Goal: Information Seeking & Learning: Learn about a topic

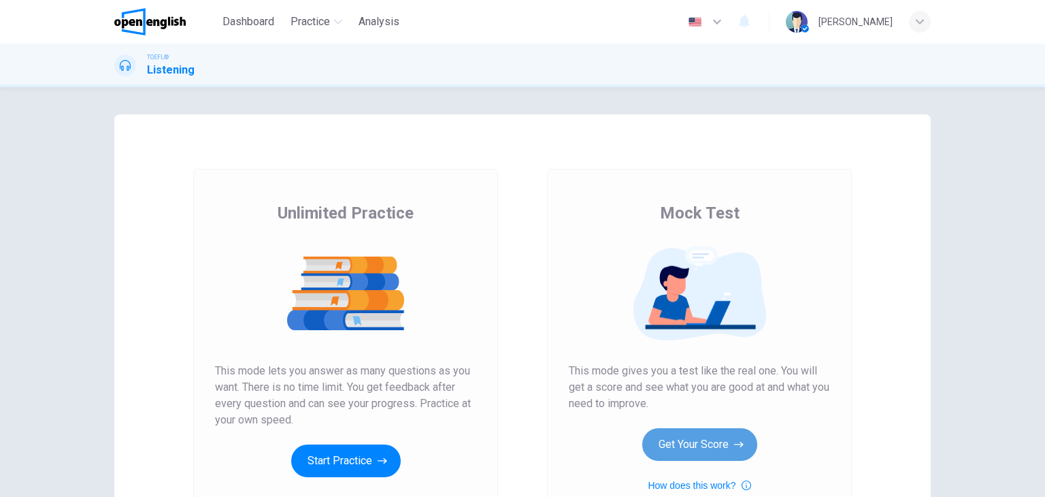
click at [712, 450] on button "Get Your Score" at bounding box center [699, 444] width 115 height 33
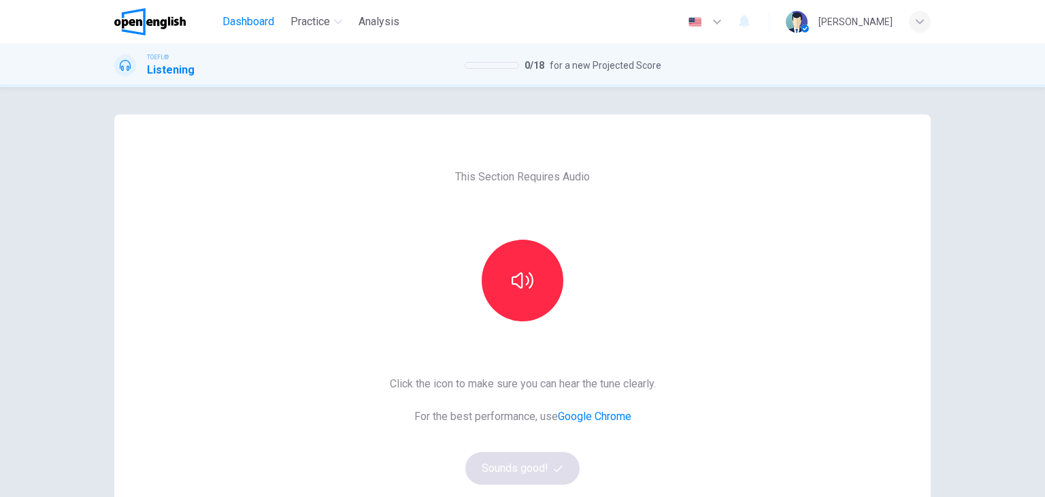
click at [248, 24] on span "Dashboard" at bounding box center [248, 22] width 52 height 16
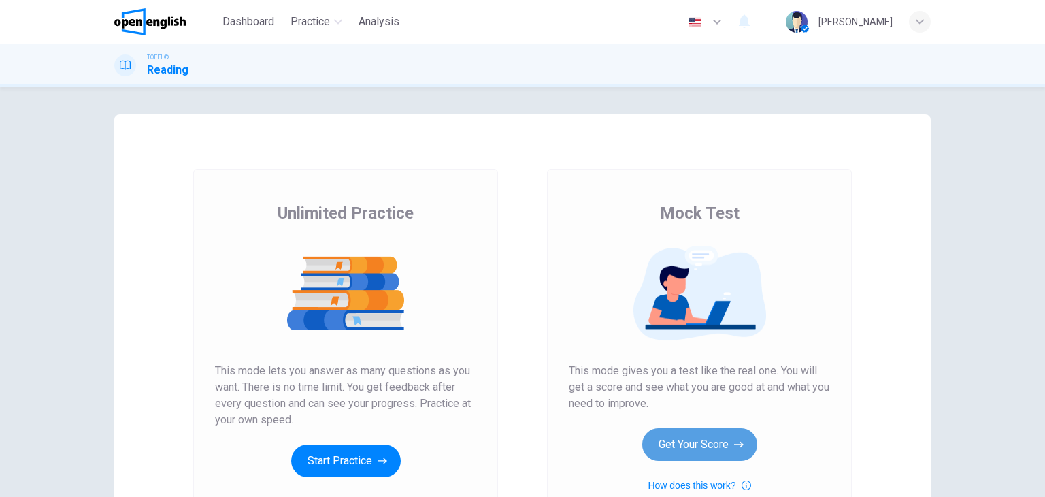
click at [714, 431] on button "Get Your Score" at bounding box center [699, 444] width 115 height 33
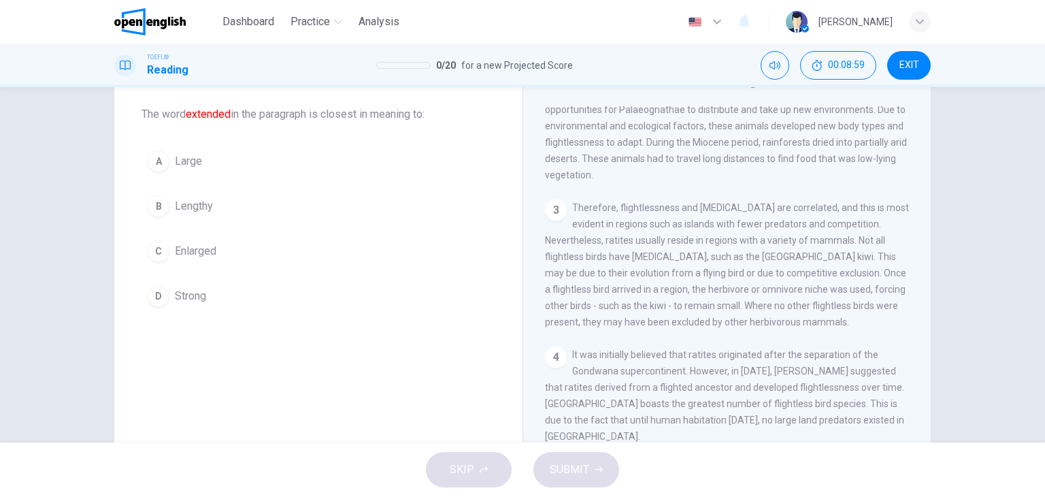
scroll to position [204, 0]
click at [982, 175] on div "Question 1 The word extended in the paragraph is closest in meaning to: A Large…" at bounding box center [522, 264] width 1045 height 355
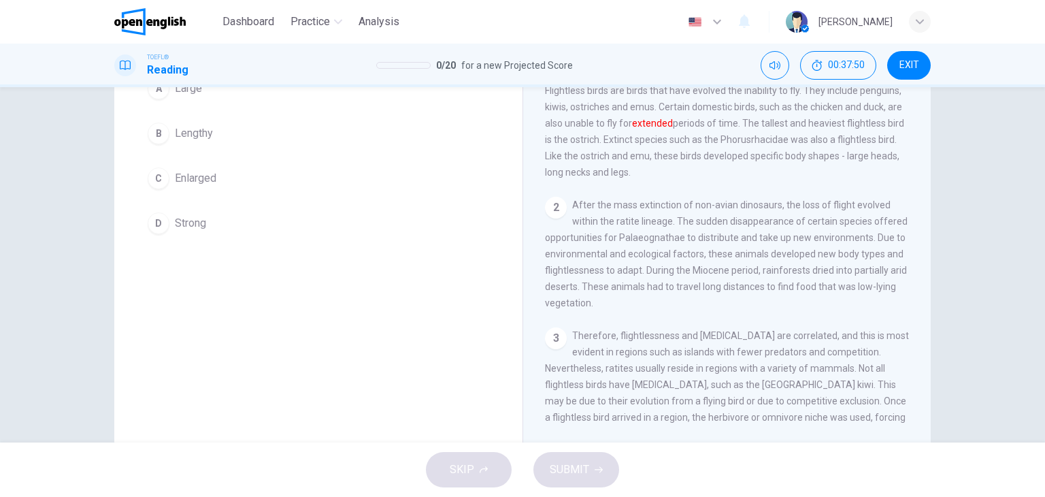
scroll to position [0, 0]
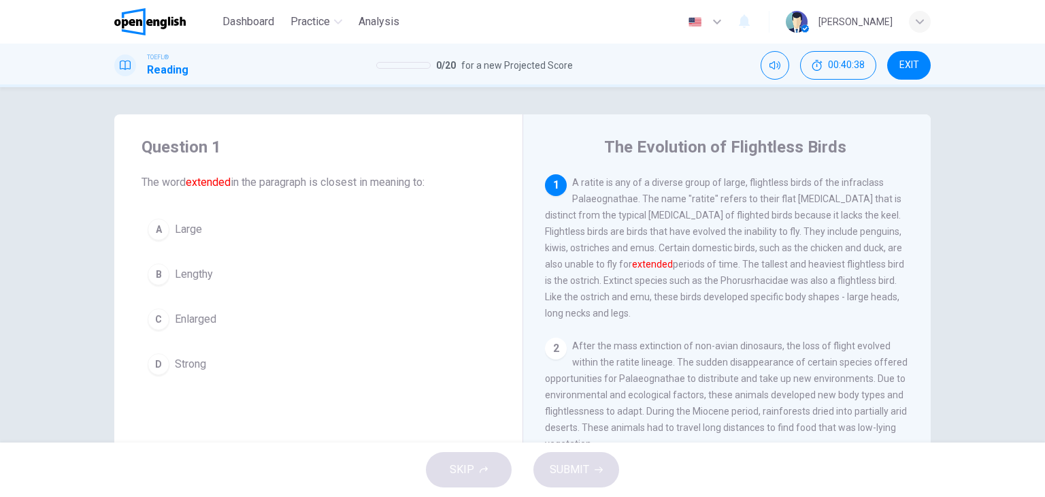
drag, startPoint x: 863, startPoint y: 262, endPoint x: 868, endPoint y: 267, distance: 7.2
click at [867, 265] on span "A ratite is any of a diverse group of large, flightless birds of the infraclass…" at bounding box center [724, 248] width 359 height 142
drag, startPoint x: 866, startPoint y: 265, endPoint x: 903, endPoint y: 270, distance: 37.7
click at [903, 270] on div "1 A ratite is any of a diverse group of large, flightless birds of the infracla…" at bounding box center [736, 369] width 382 height 391
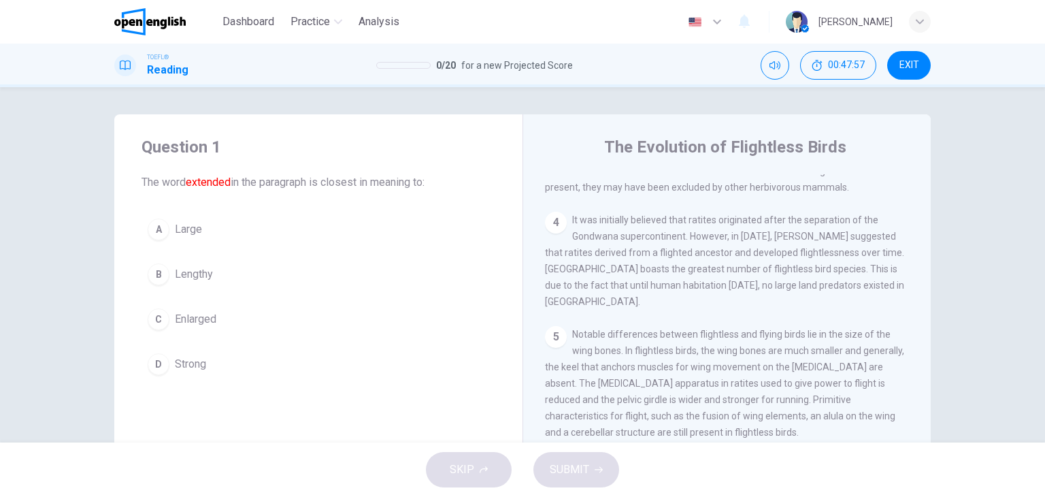
scroll to position [408, 0]
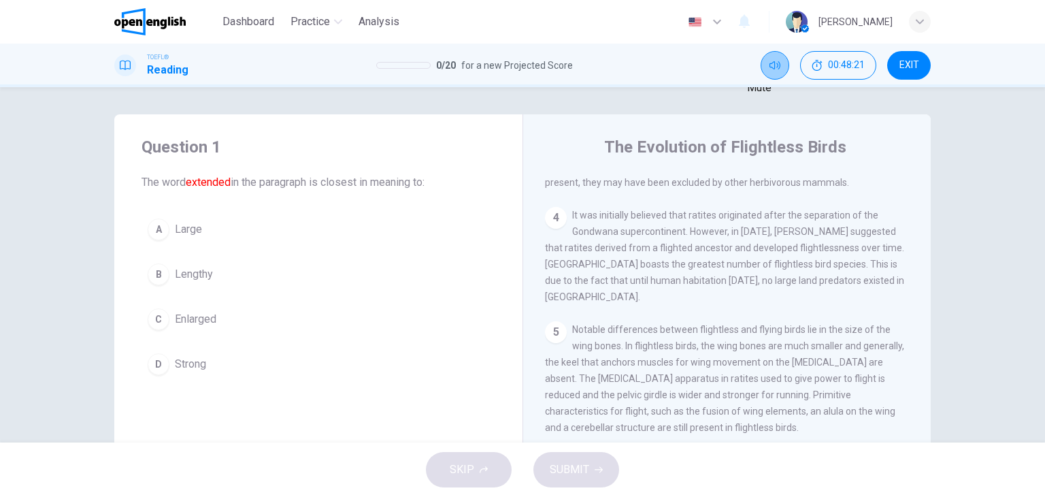
click at [771, 66] on icon "Mute" at bounding box center [774, 65] width 11 height 11
click at [778, 71] on button "Unmute" at bounding box center [775, 65] width 29 height 29
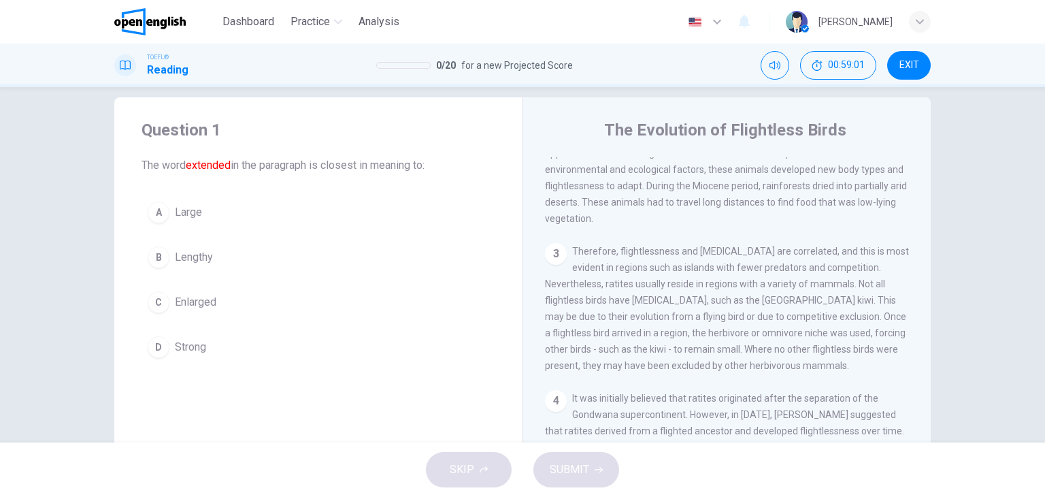
scroll to position [0, 0]
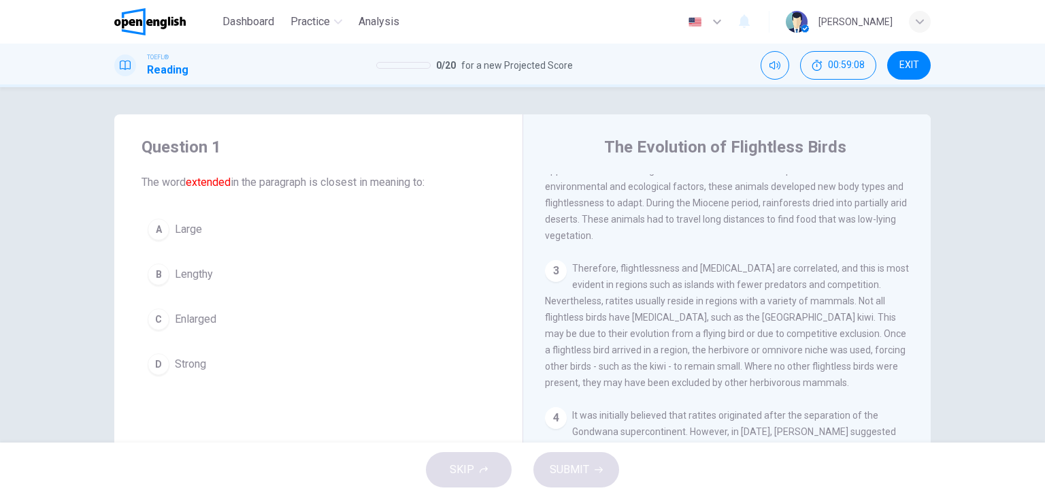
click at [197, 234] on span "Large" at bounding box center [188, 229] width 27 height 16
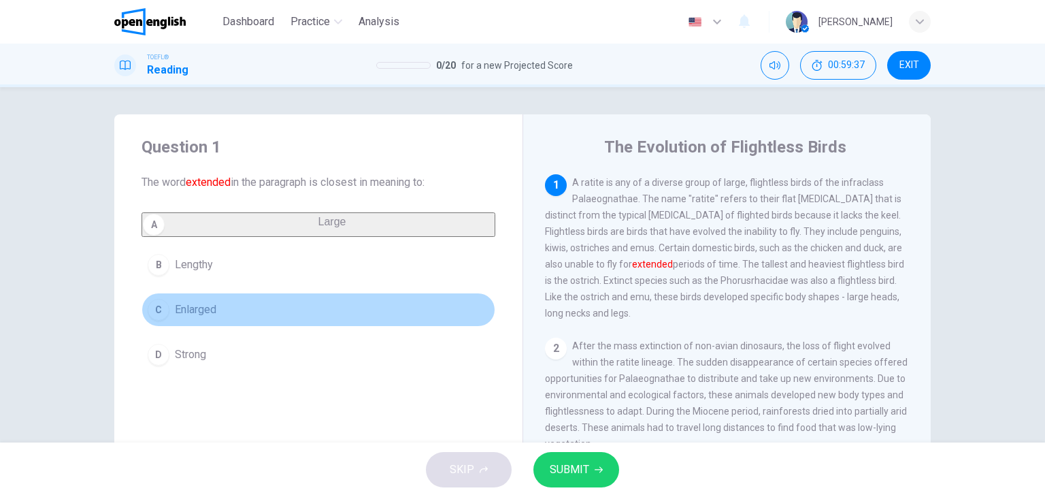
click at [250, 315] on button "C Enlarged" at bounding box center [319, 310] width 354 height 34
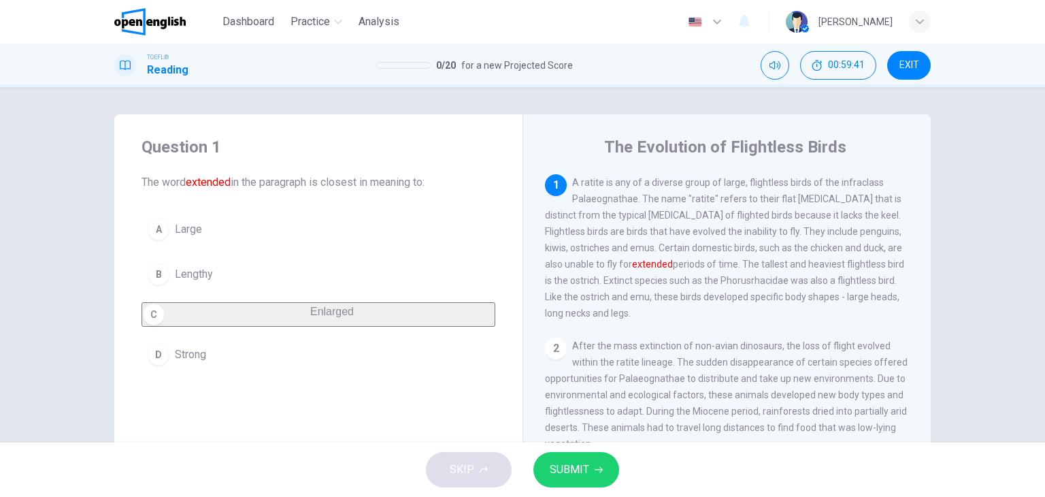
click at [230, 243] on button "A Large" at bounding box center [319, 229] width 354 height 34
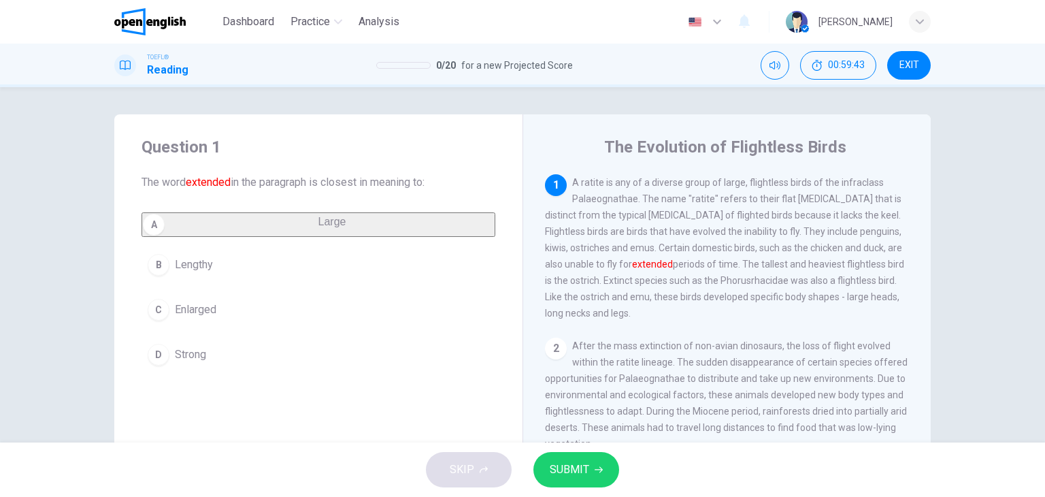
click at [572, 468] on span "SUBMIT" at bounding box center [569, 469] width 39 height 19
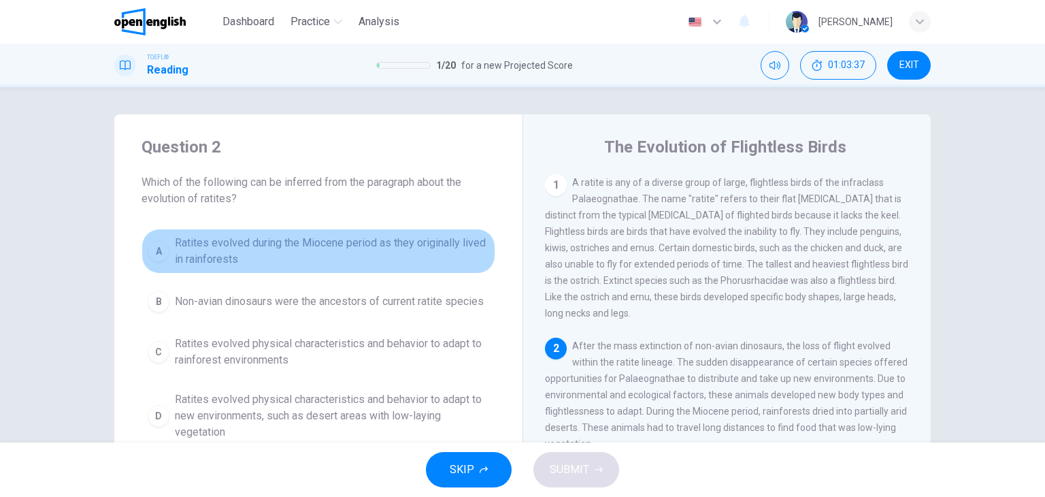
click at [437, 269] on button "A Ratites evolved during the Miocene period as they originally lived in rainfor…" at bounding box center [319, 251] width 354 height 45
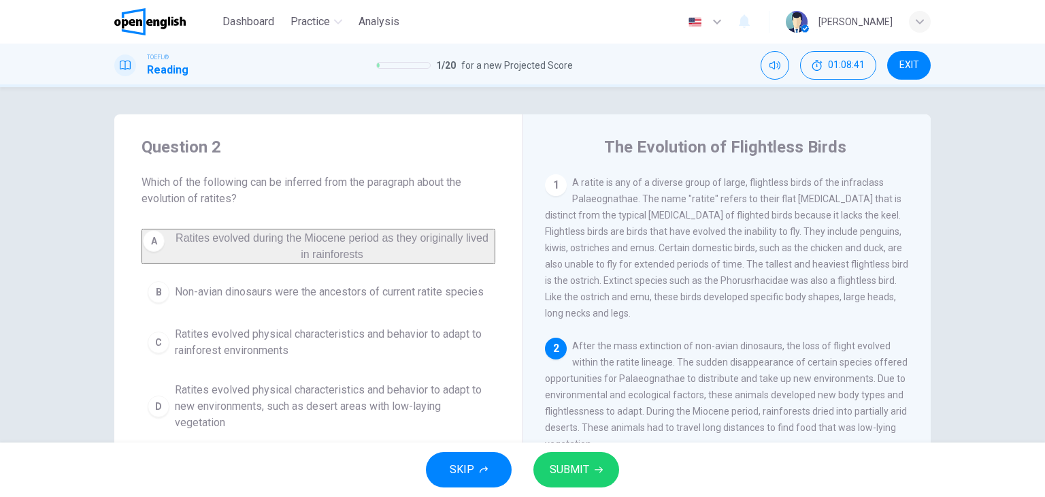
click at [142, 229] on button "A Ratites evolved during the Miocene period as they originally lived in rainfor…" at bounding box center [319, 246] width 354 height 35
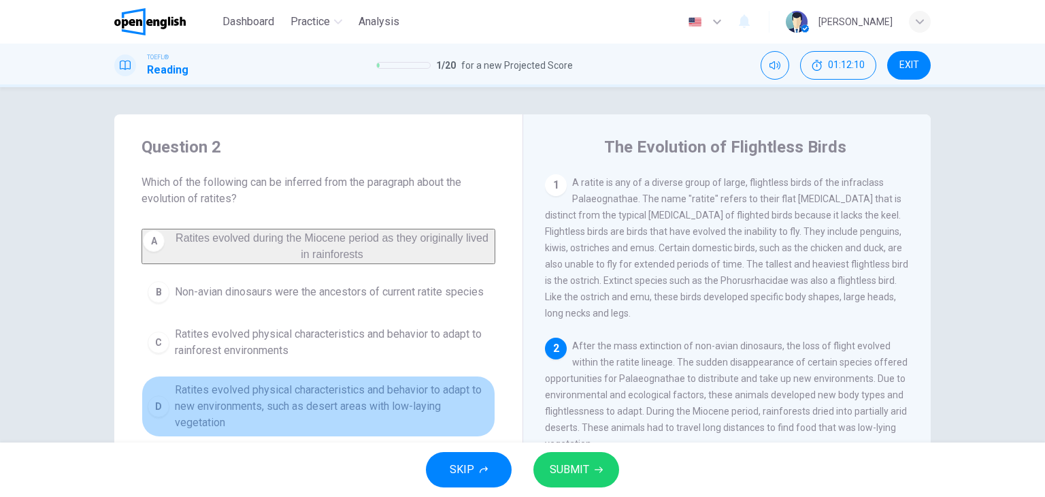
click at [307, 401] on span "Ratites evolved physical characteristics and behavior to adapt to new environme…" at bounding box center [332, 406] width 314 height 49
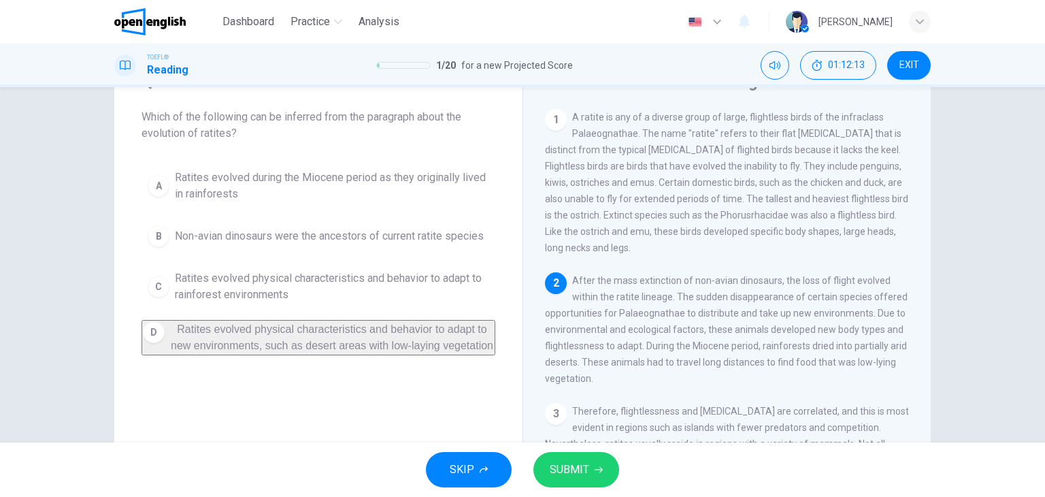
scroll to position [68, 0]
click at [596, 469] on icon "button" at bounding box center [599, 470] width 8 height 6
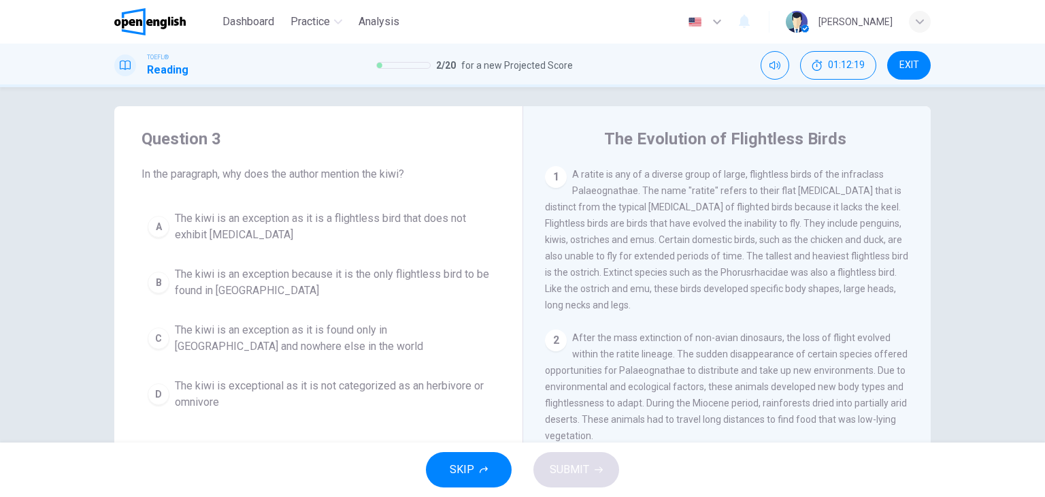
scroll to position [0, 0]
